Goal: Transaction & Acquisition: Purchase product/service

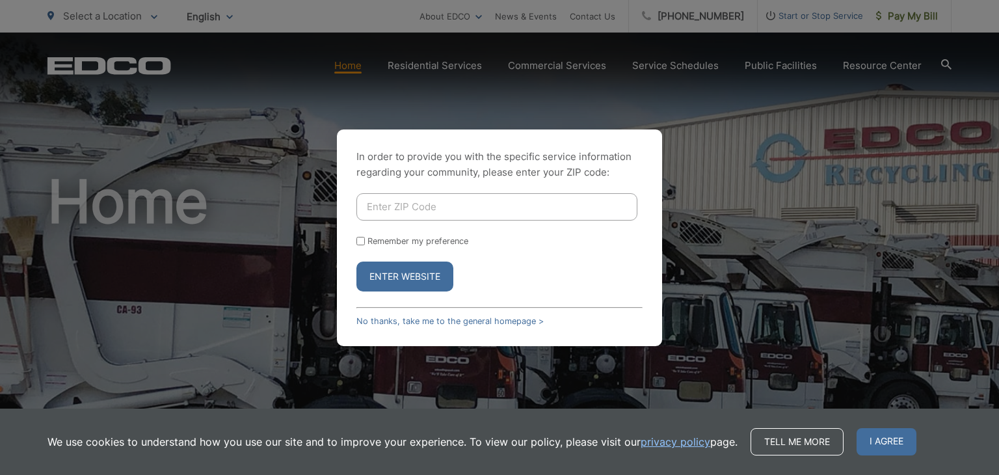
click at [409, 208] on input "Enter ZIP Code" at bounding box center [497, 206] width 281 height 27
type input "92107"
click at [381, 242] on label "Remember my preference" at bounding box center [418, 241] width 101 height 10
click at [365, 242] on input "Remember my preference" at bounding box center [361, 241] width 8 height 8
checkbox input "true"
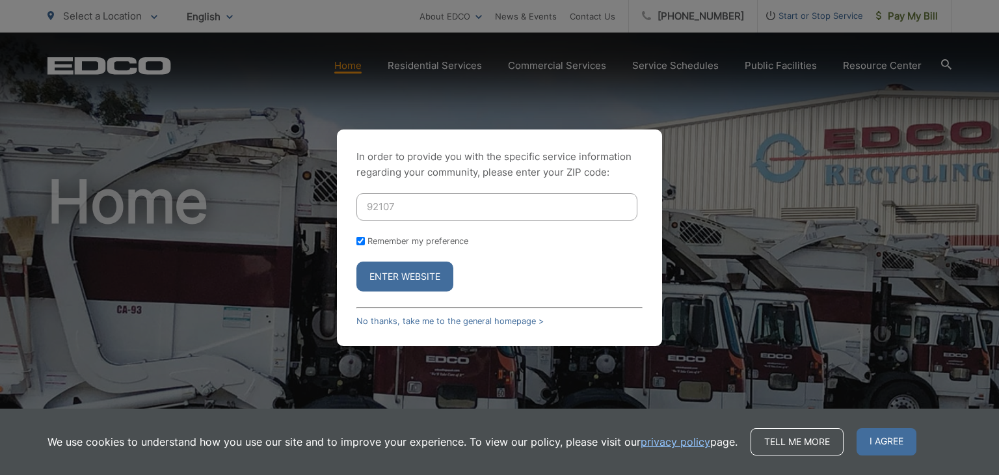
click at [394, 279] on button "Enter Website" at bounding box center [405, 277] width 97 height 30
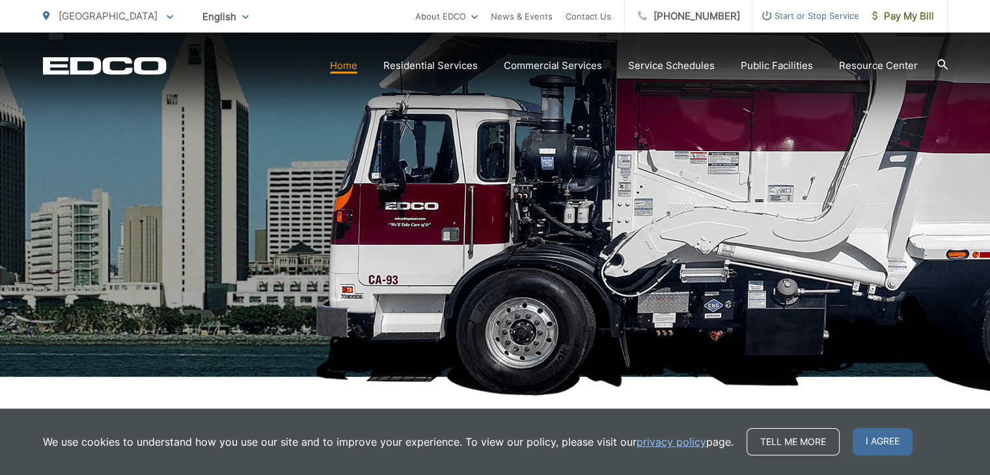
scroll to position [195, 0]
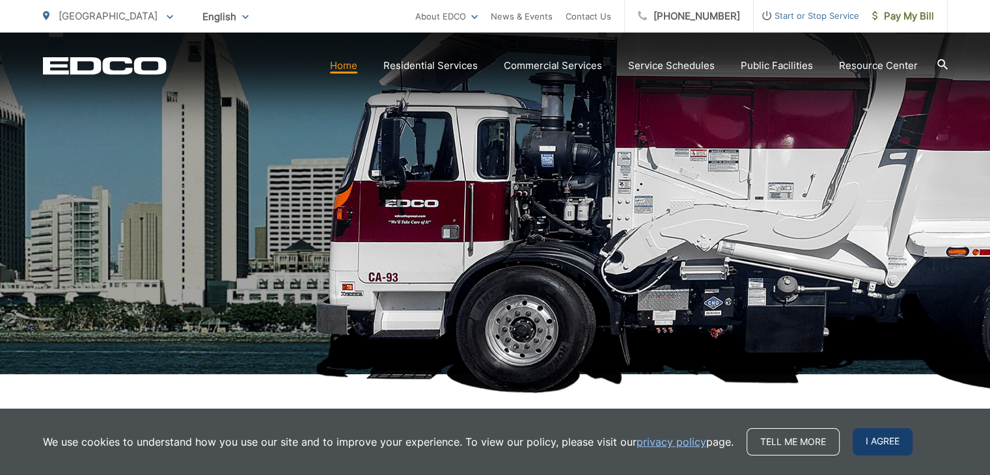
click at [885, 436] on span "I agree" at bounding box center [882, 441] width 60 height 27
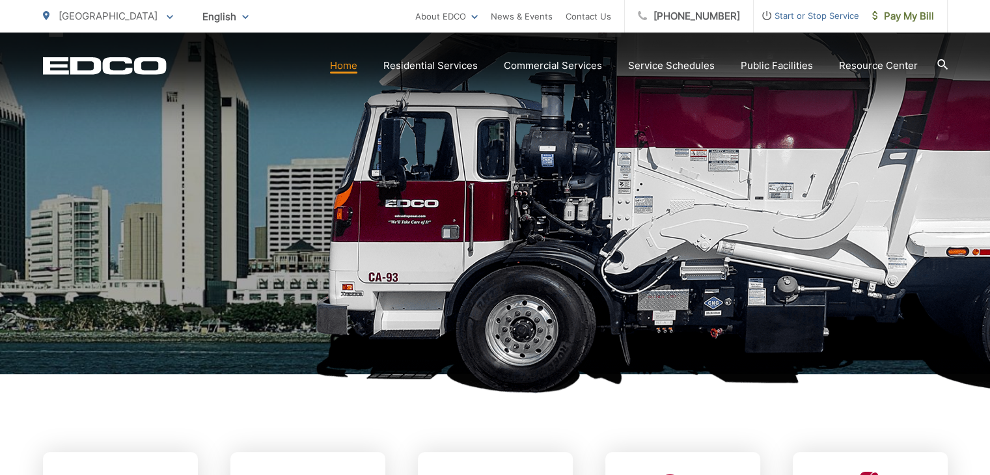
scroll to position [0, 0]
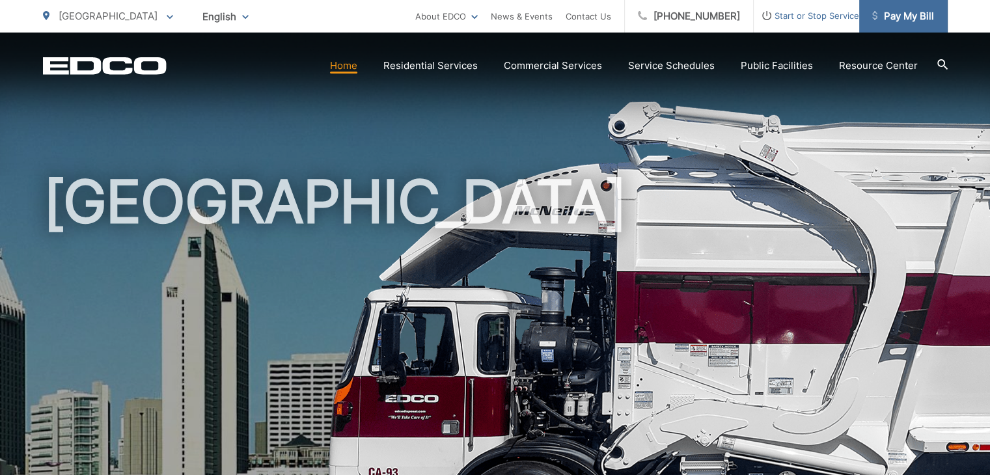
click at [911, 14] on span "Pay My Bill" at bounding box center [903, 16] width 62 height 16
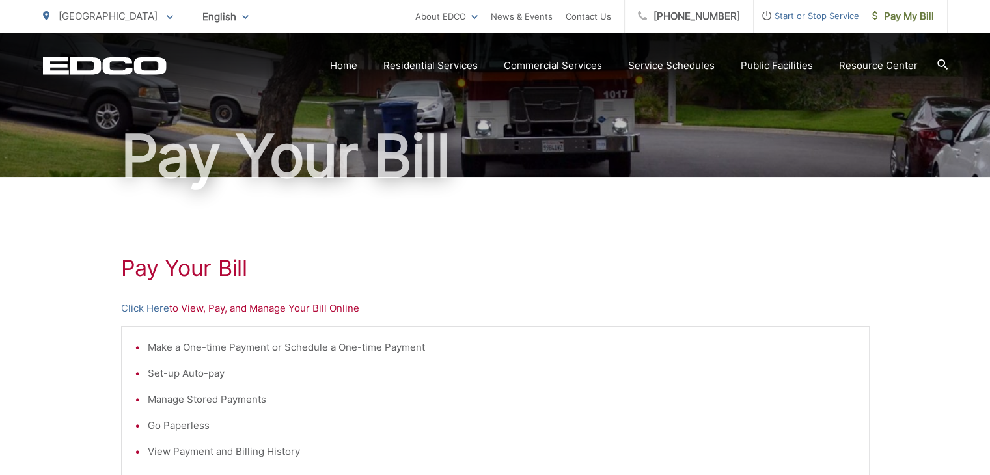
scroll to position [195, 0]
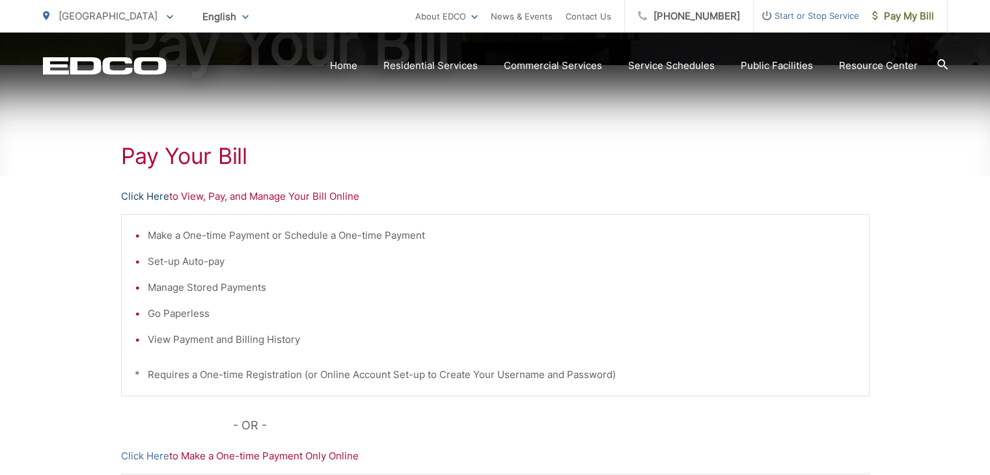
click at [135, 194] on link "Click Here" at bounding box center [145, 197] width 48 height 16
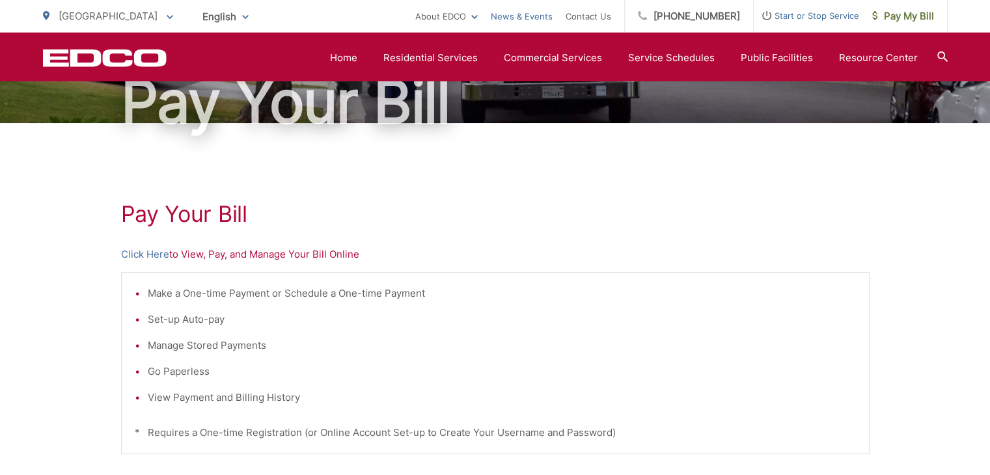
scroll to position [0, 0]
